Goal: Task Accomplishment & Management: Use online tool/utility

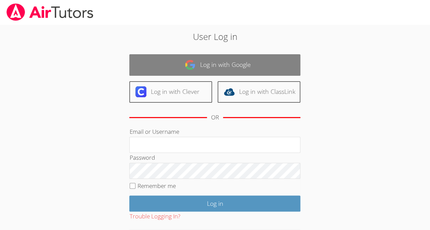
click at [256, 66] on link "Log in with Google" at bounding box center [214, 65] width 171 height 22
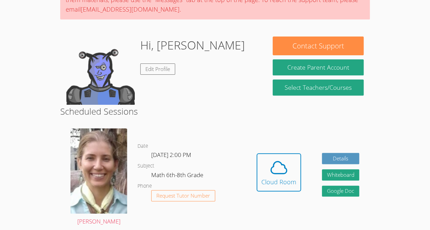
scroll to position [74, 0]
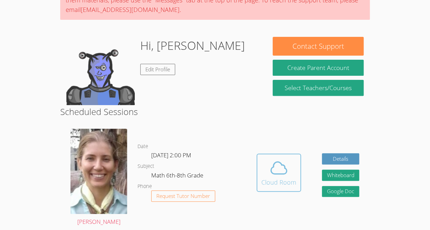
click at [272, 181] on div "Cloud Room" at bounding box center [278, 183] width 35 height 10
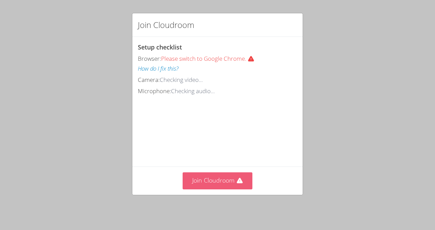
click at [215, 189] on button "Join Cloudroom" at bounding box center [218, 181] width 70 height 17
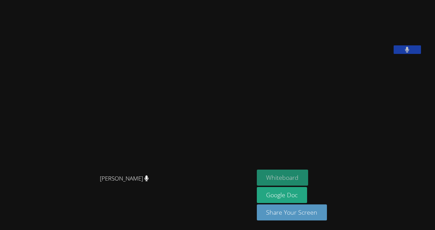
click at [299, 180] on button "Whiteboard" at bounding box center [283, 178] width 52 height 16
